Goal: Task Accomplishment & Management: Manage account settings

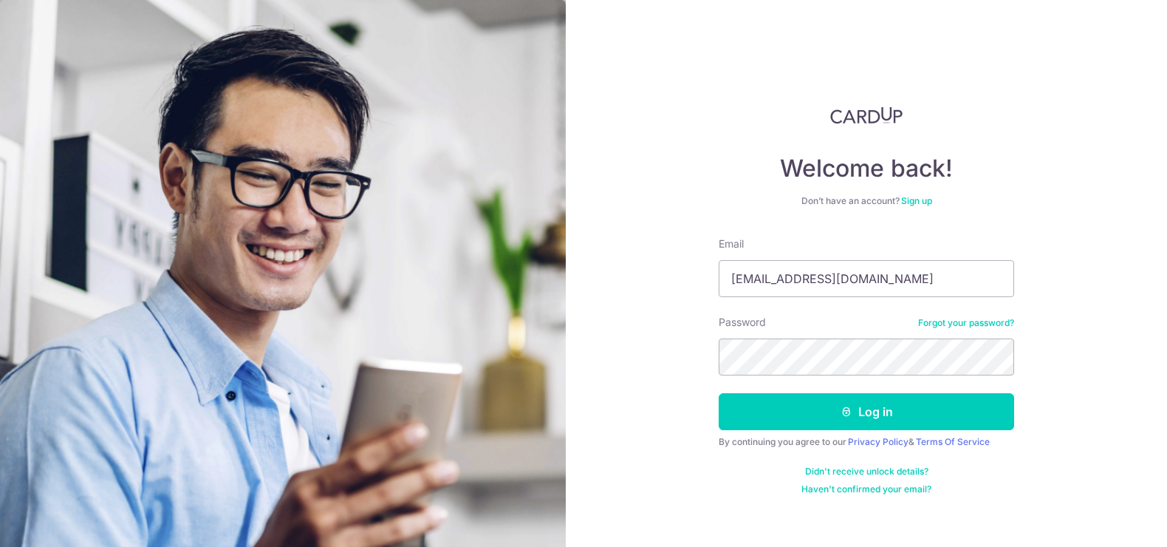
click at [892, 411] on button "Log in" at bounding box center [866, 411] width 295 height 37
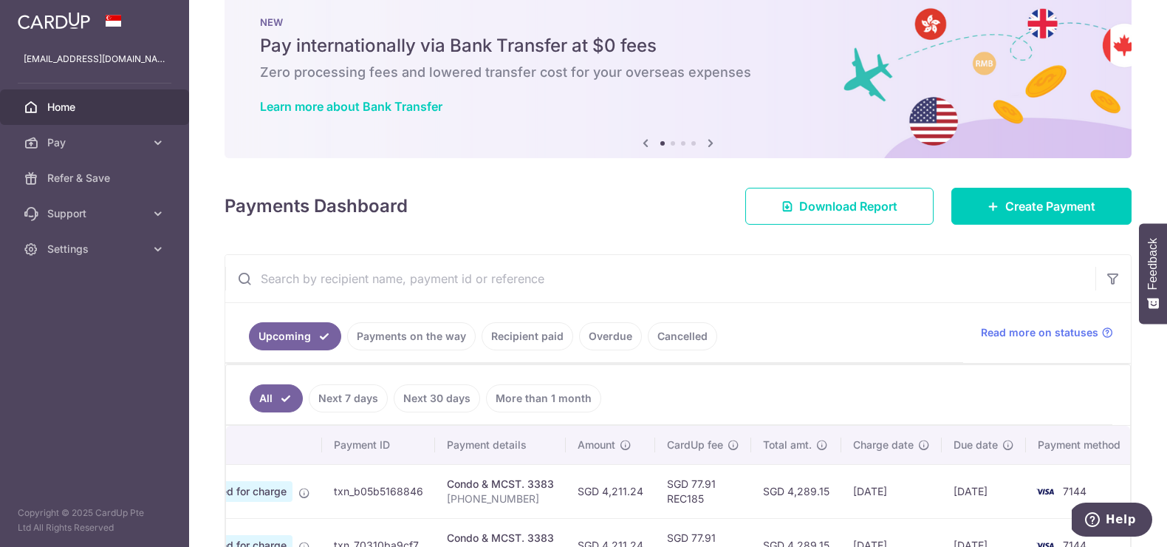
scroll to position [30, 0]
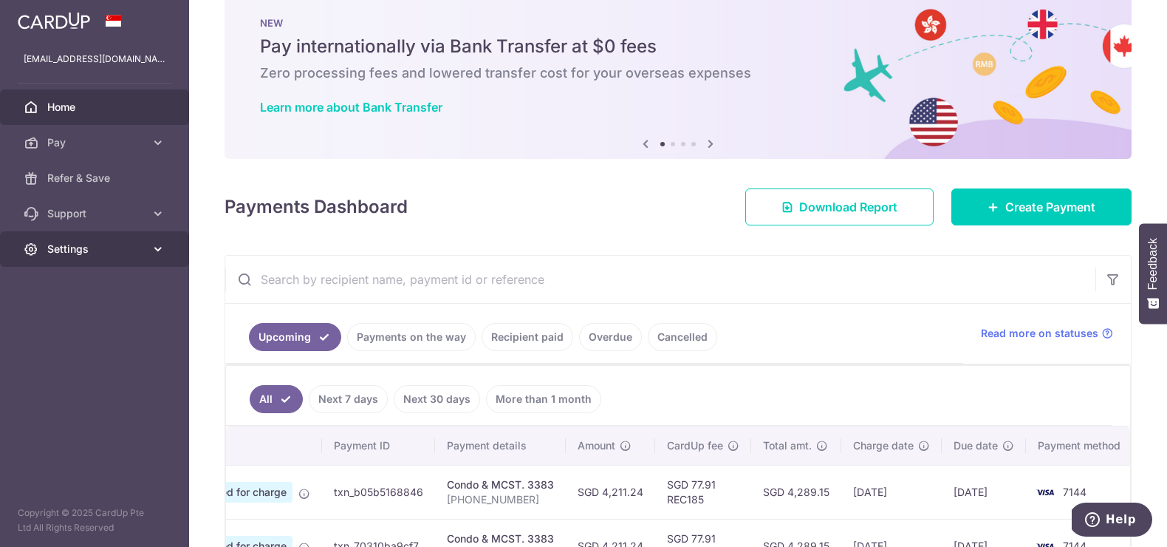
click at [133, 252] on span "Settings" at bounding box center [95, 249] width 97 height 15
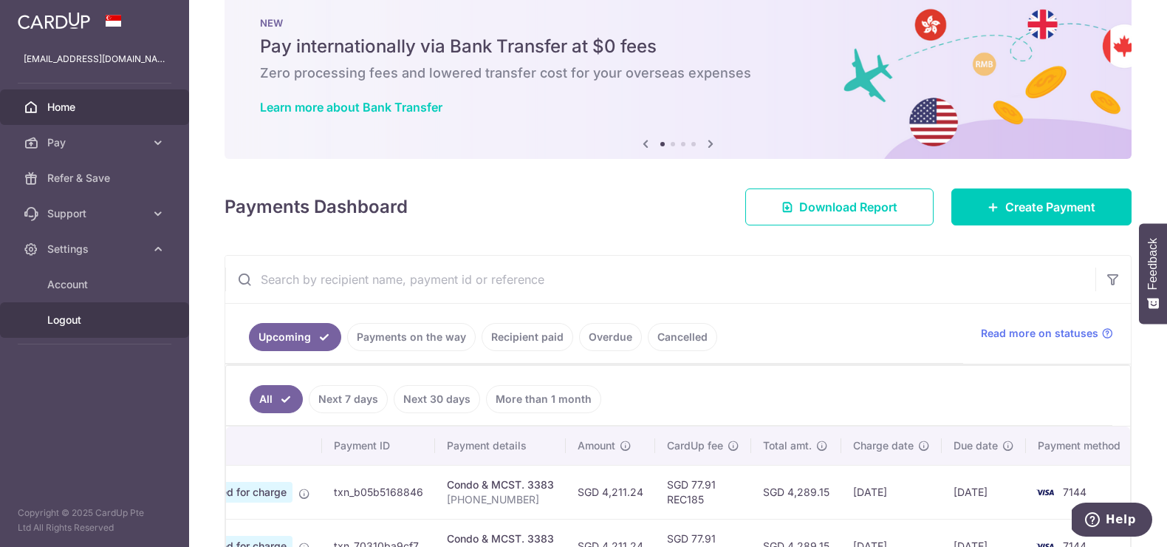
click at [61, 319] on span "Logout" at bounding box center [95, 319] width 97 height 15
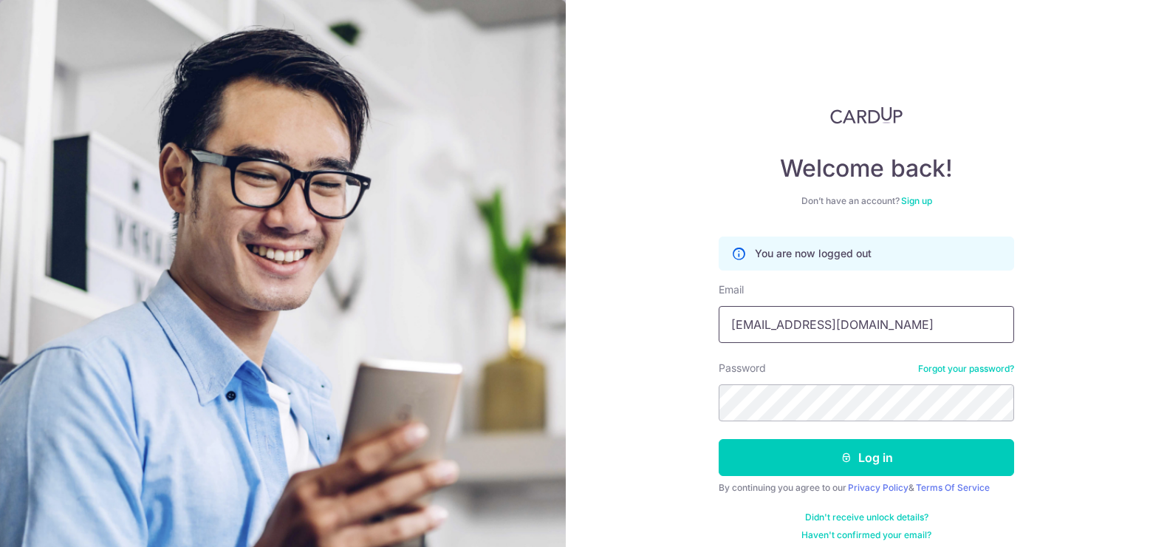
click at [919, 323] on input "[EMAIL_ADDRESS][DOMAIN_NAME]" at bounding box center [866, 324] width 295 height 37
type input "betty.liau@hahent.com"
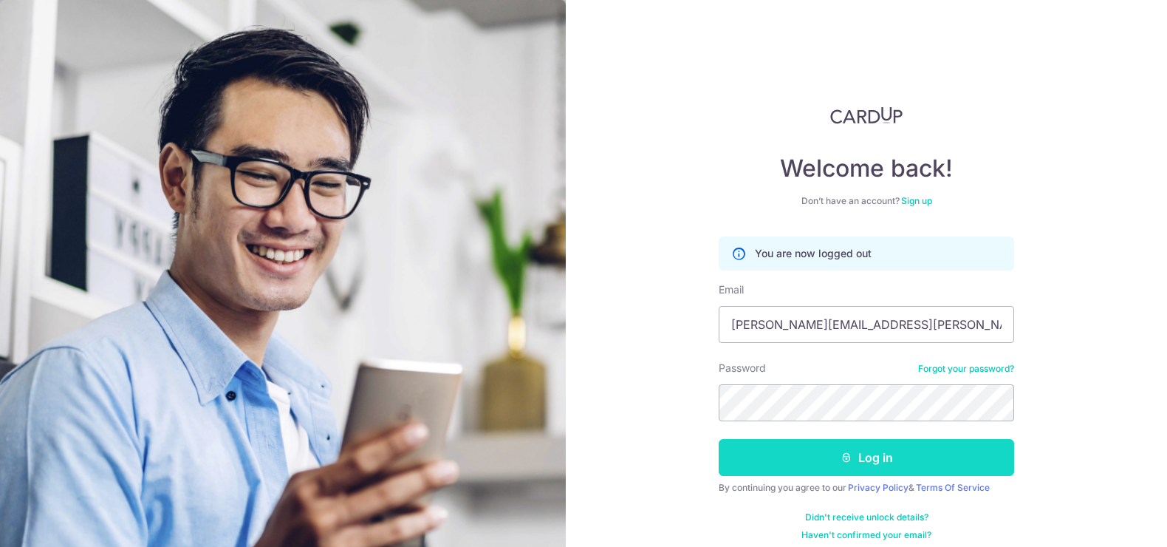
click at [918, 453] on button "Log in" at bounding box center [866, 457] width 295 height 37
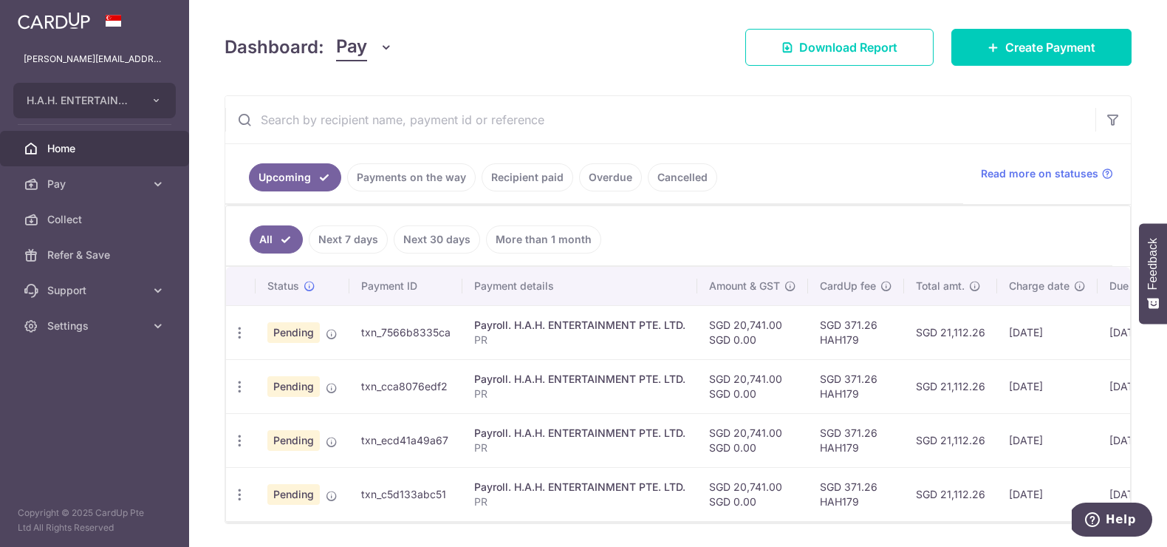
scroll to position [233, 0]
